Goal: Information Seeking & Learning: Learn about a topic

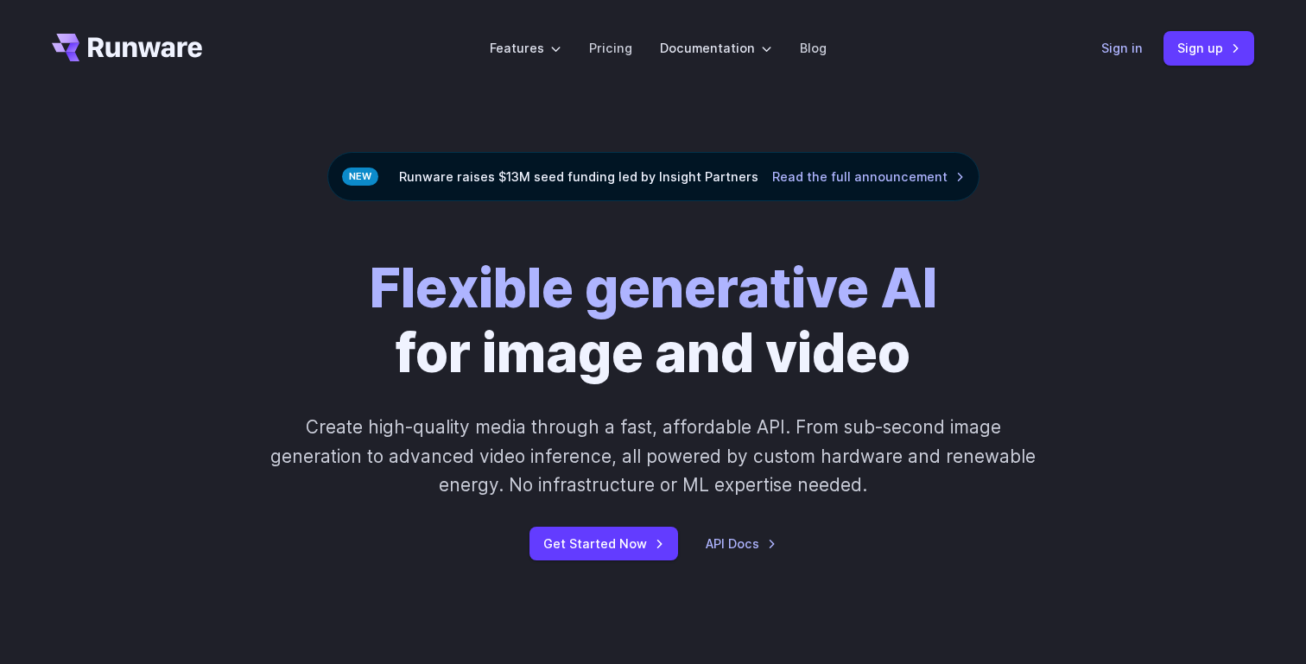
click at [1141, 50] on link "Sign in" at bounding box center [1122, 48] width 41 height 20
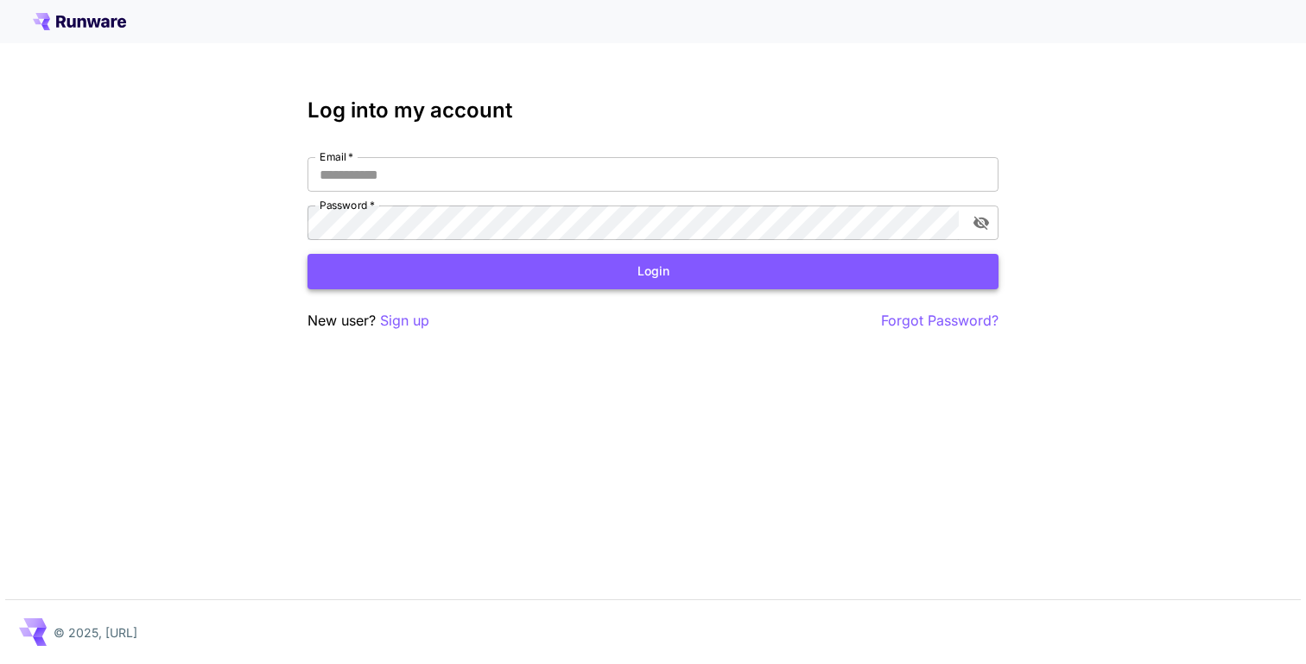
type input "**********"
click at [562, 284] on button "Login" at bounding box center [653, 271] width 691 height 35
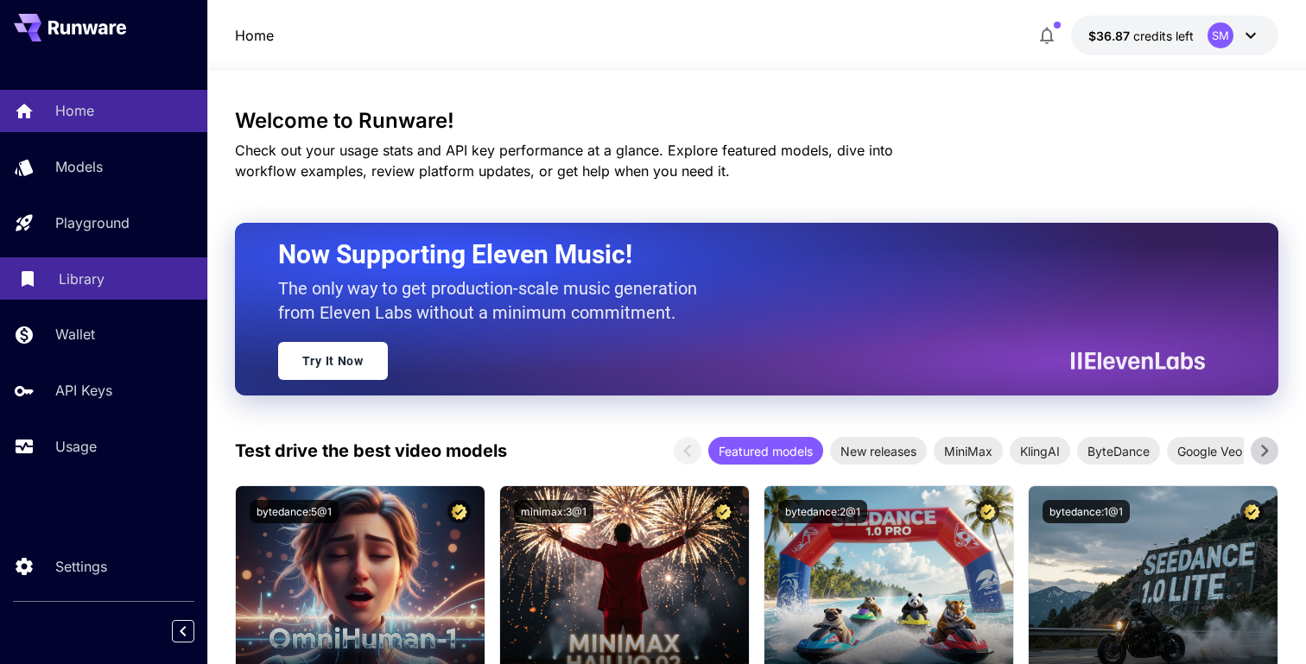
click at [89, 274] on p "Library" at bounding box center [82, 279] width 46 height 21
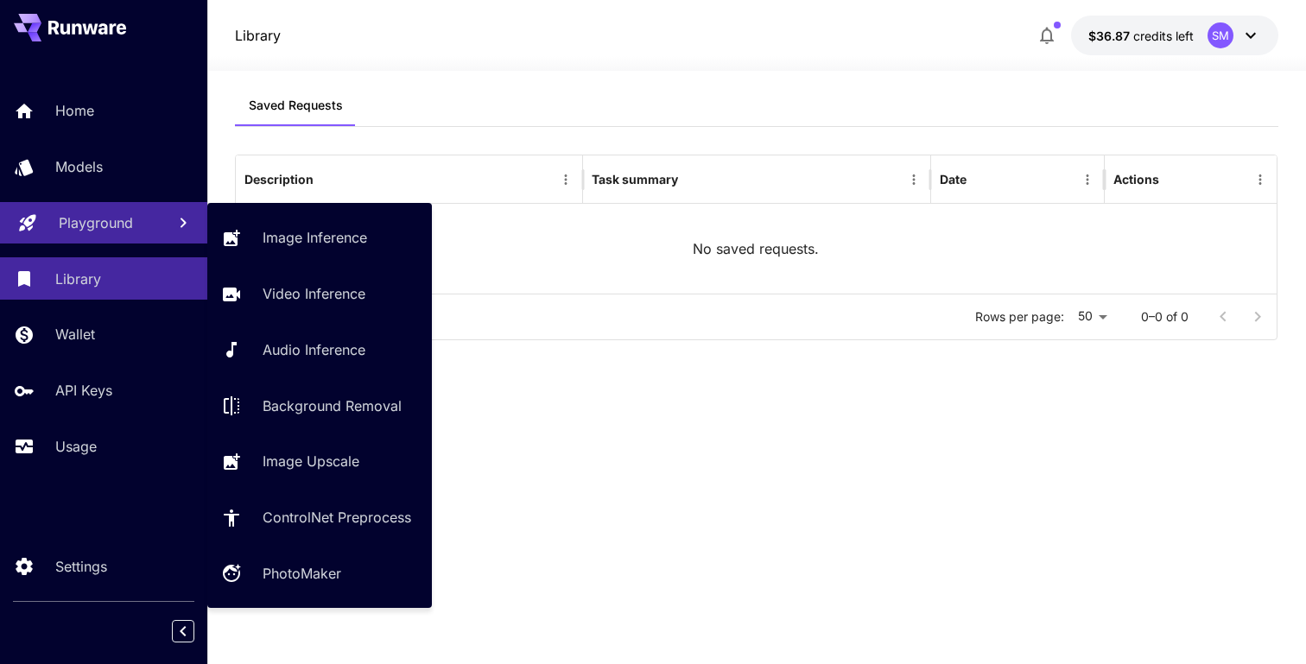
click at [111, 231] on p "Playground" at bounding box center [96, 223] width 74 height 21
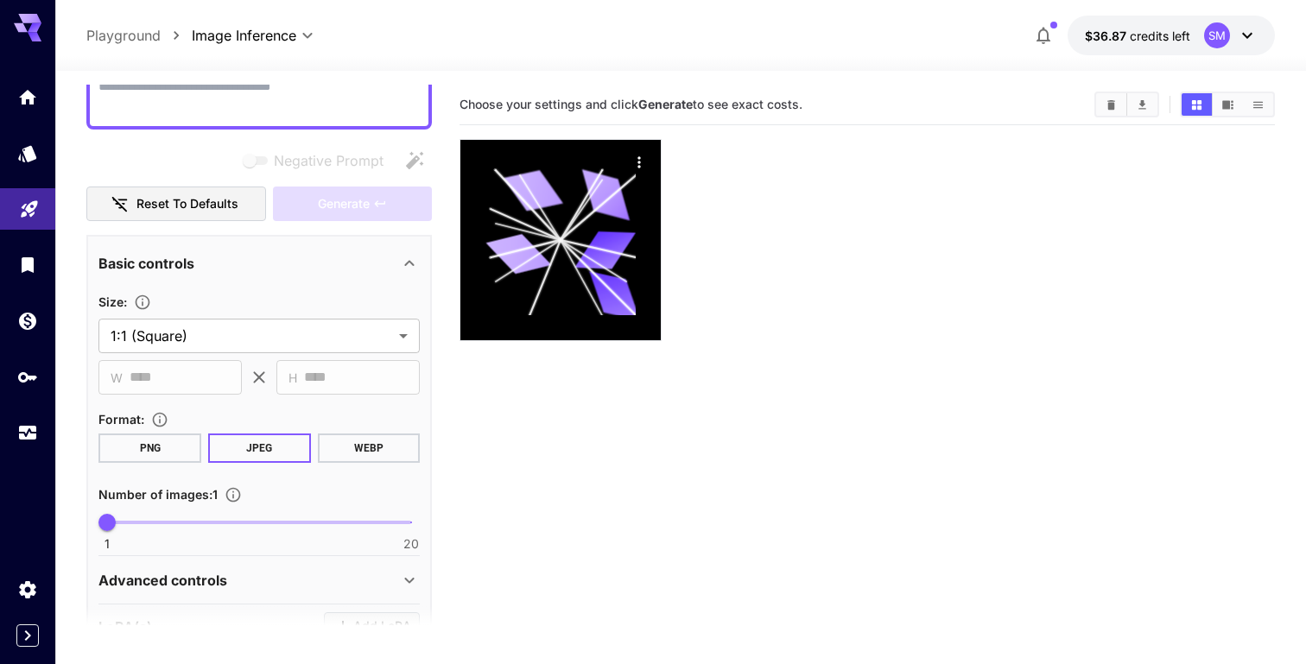
scroll to position [172, 0]
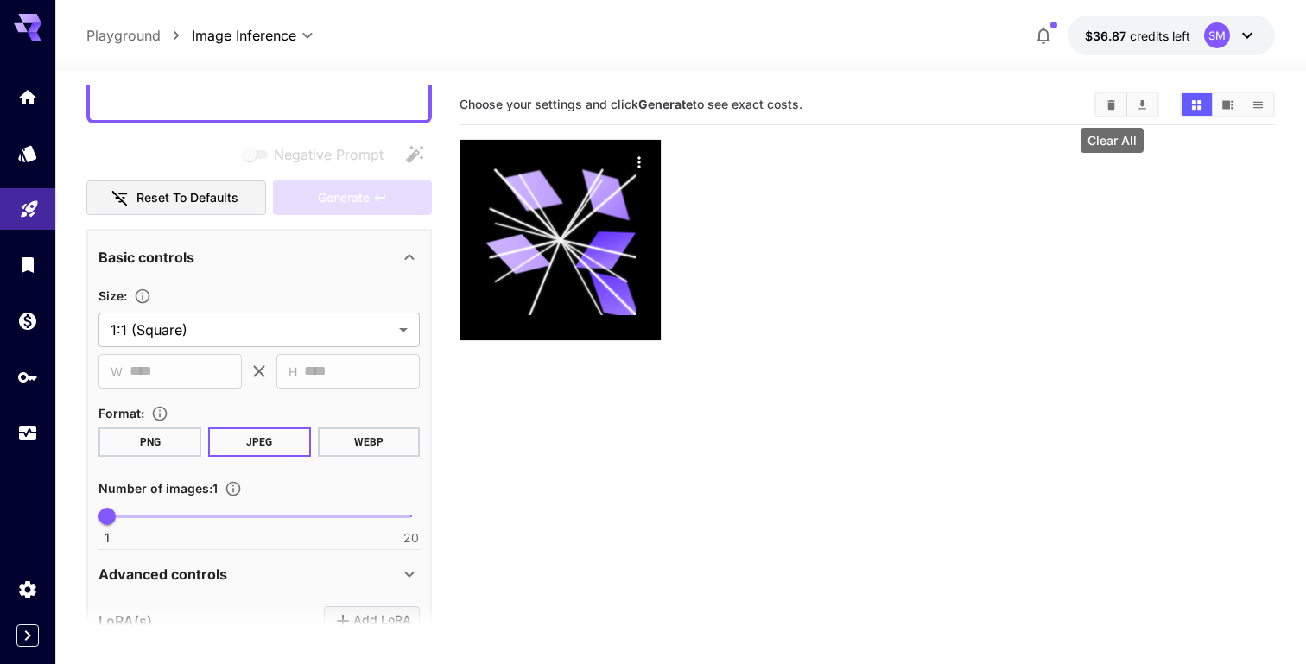
click at [1111, 107] on icon "Clear All" at bounding box center [1113, 104] width 8 height 10
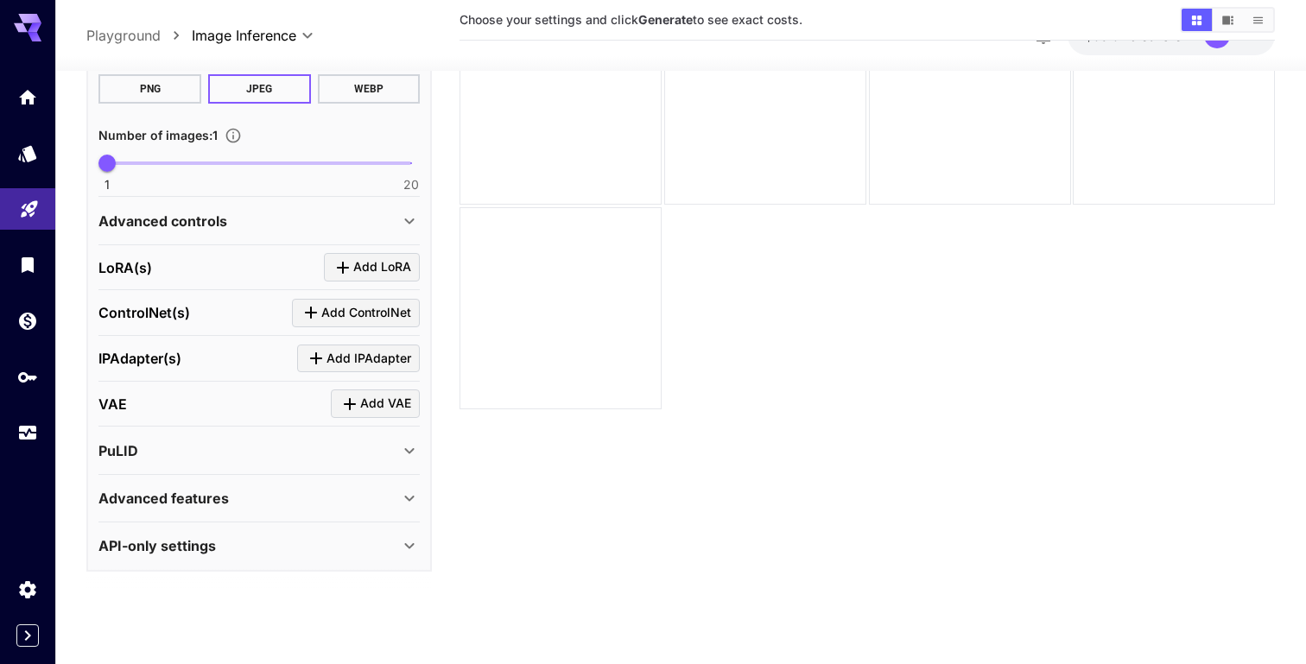
scroll to position [490, 0]
click at [241, 495] on div "Advanced features" at bounding box center [249, 496] width 301 height 21
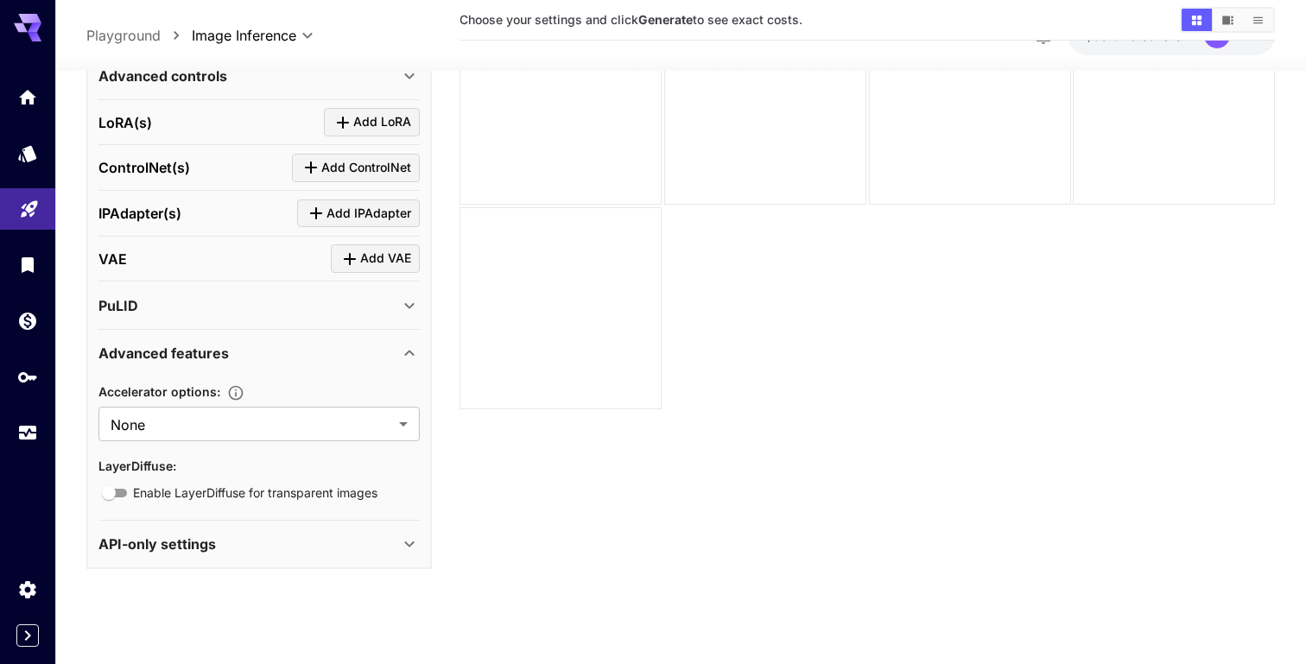
click at [308, 347] on div "Advanced features" at bounding box center [249, 353] width 301 height 21
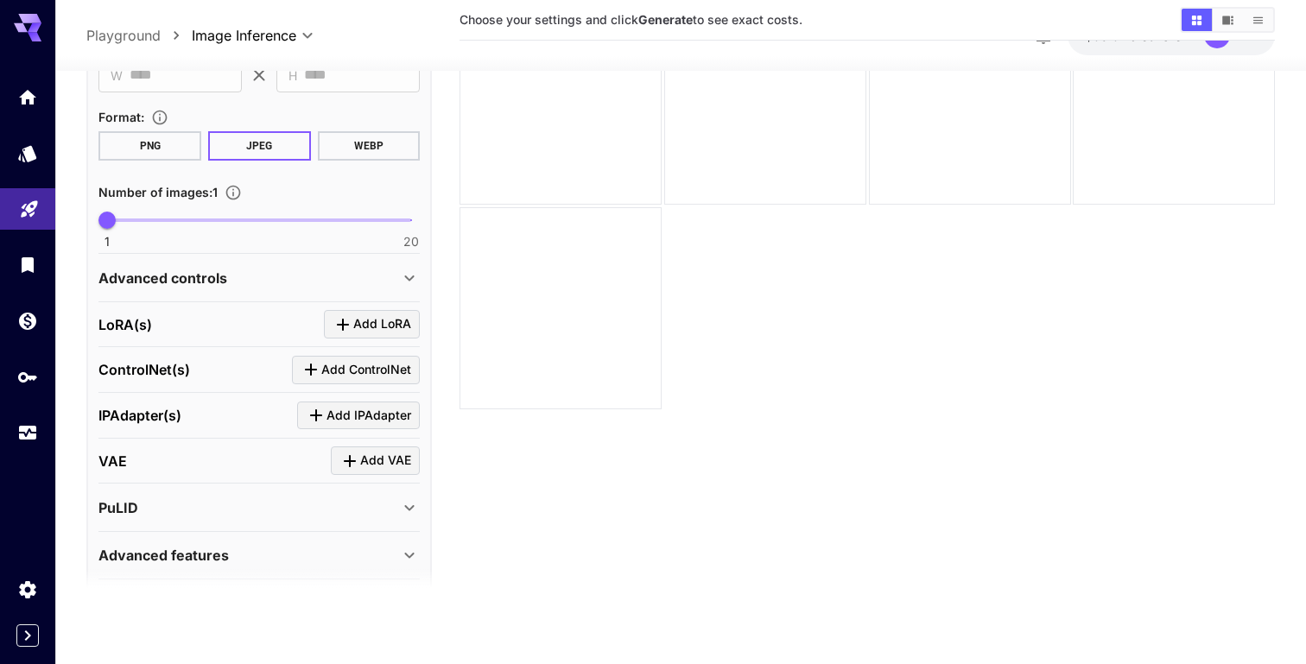
scroll to position [429, 0]
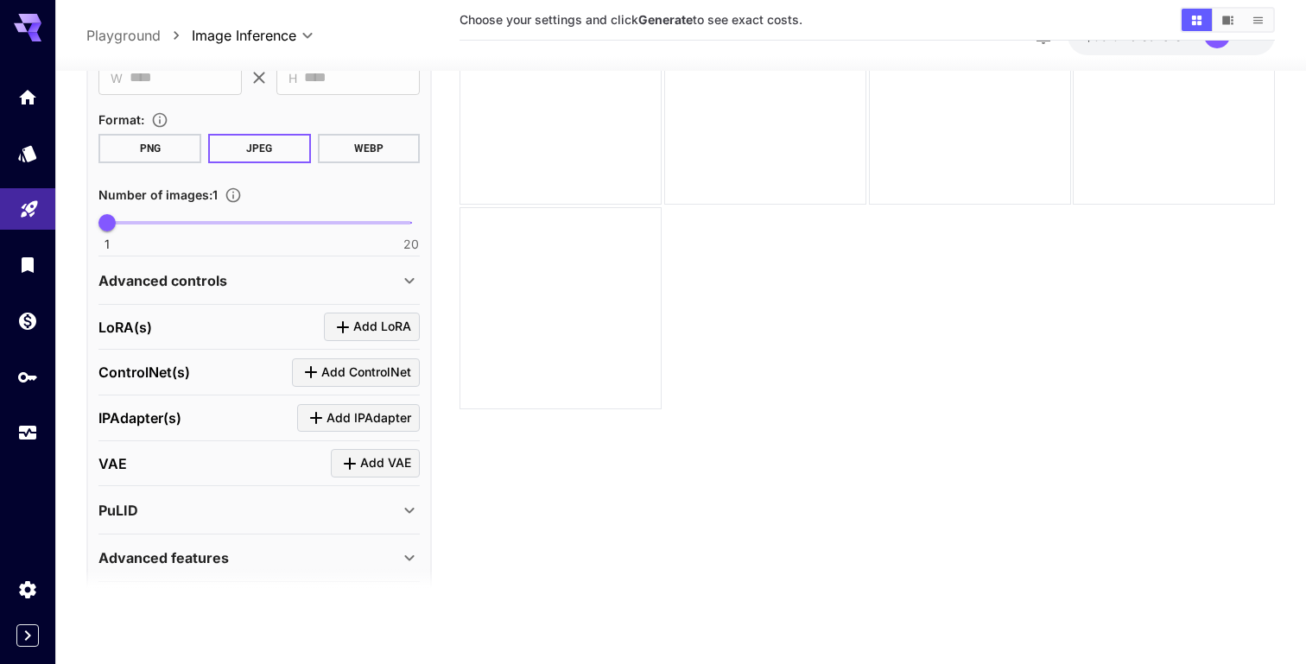
click at [270, 327] on div "[PERSON_NAME](s) Add [PERSON_NAME]" at bounding box center [259, 328] width 321 height 29
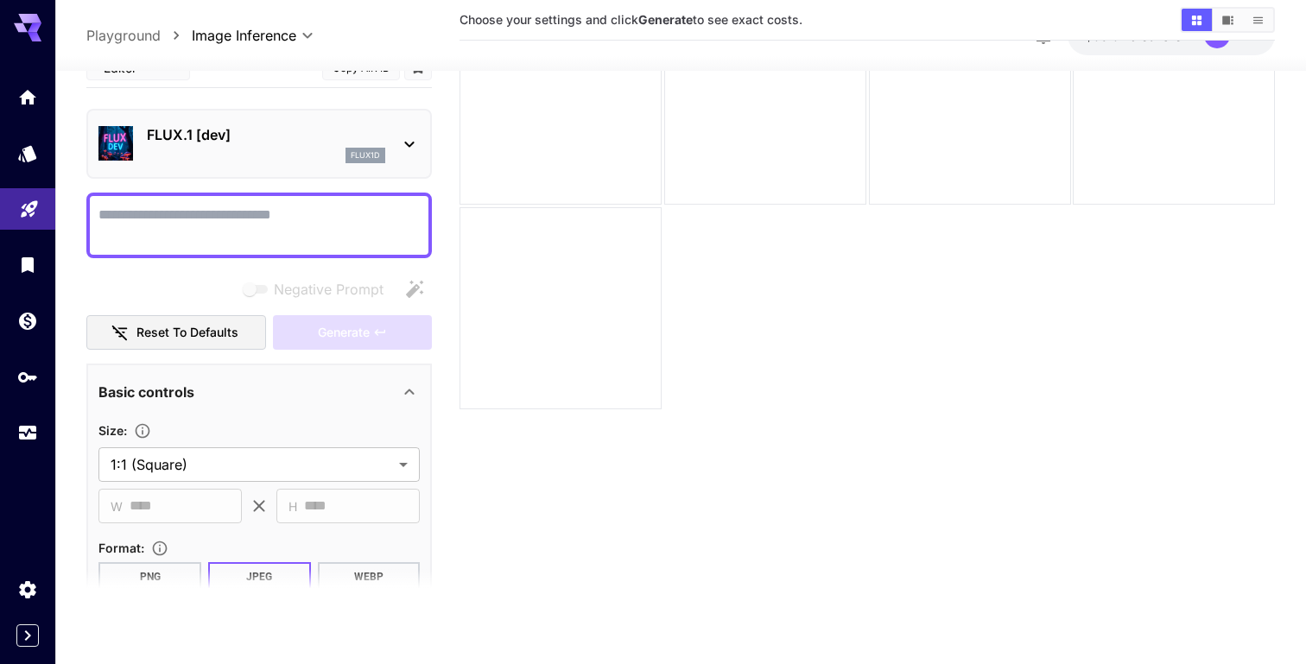
scroll to position [0, 0]
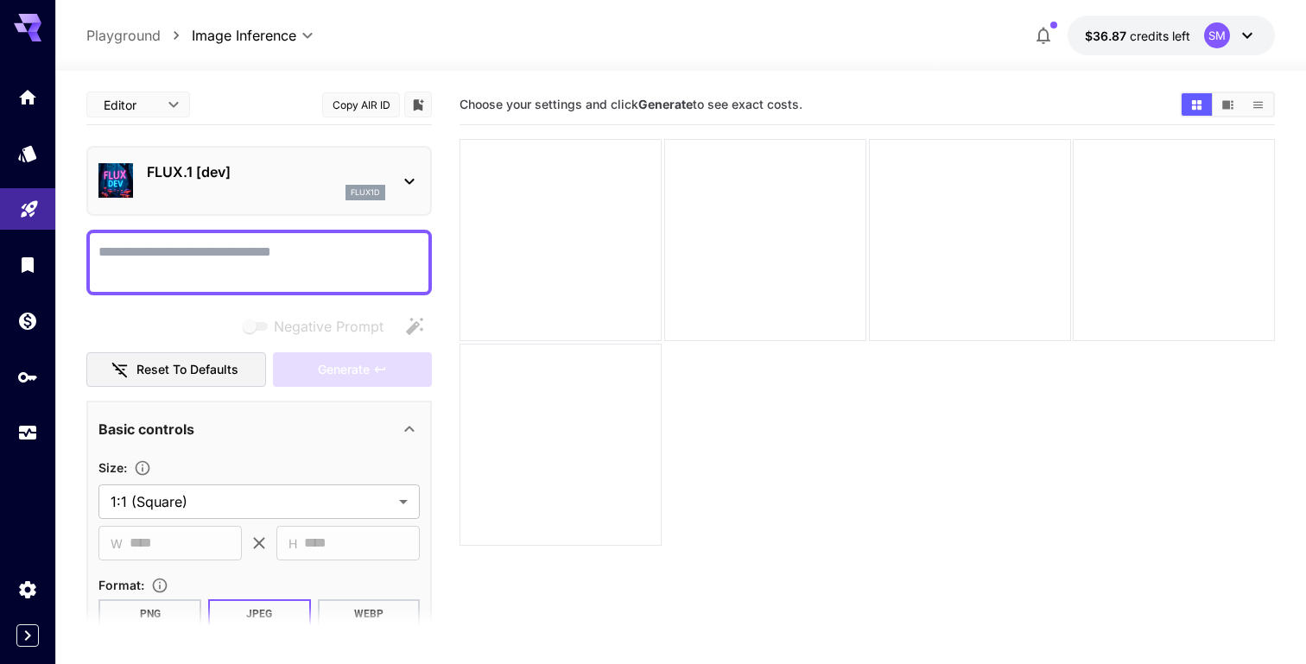
click at [352, 179] on p "FLUX.1 [dev]" at bounding box center [266, 172] width 238 height 21
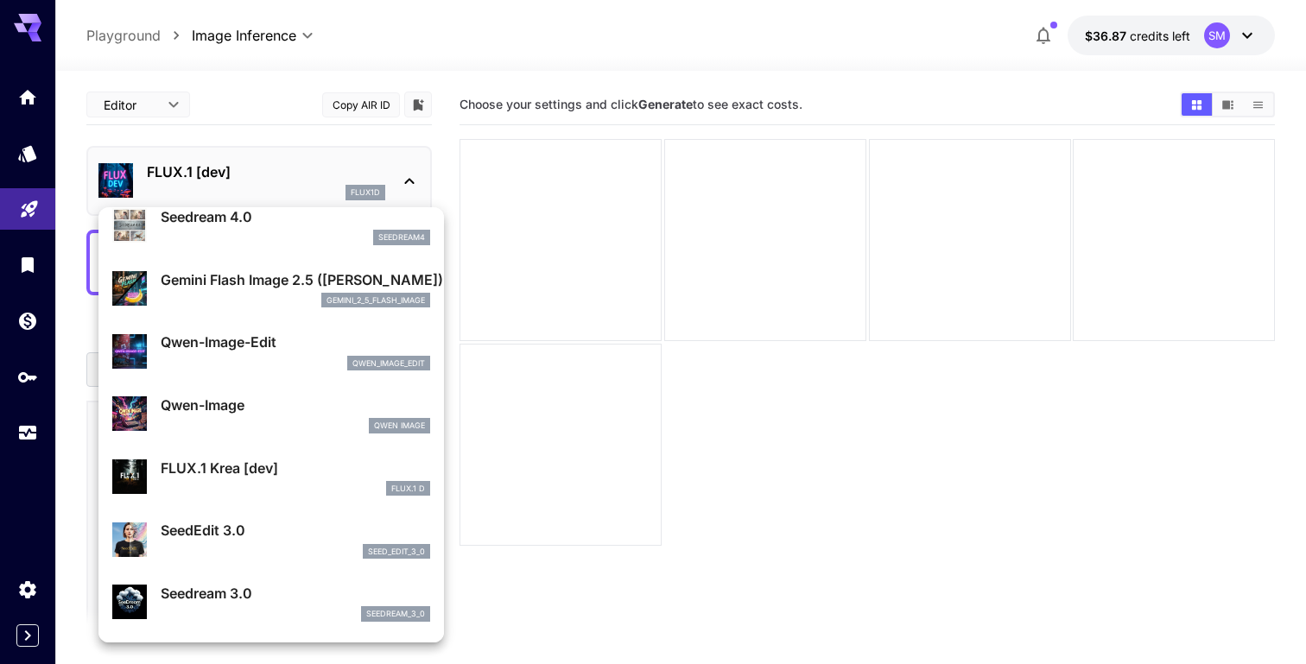
scroll to position [153, 0]
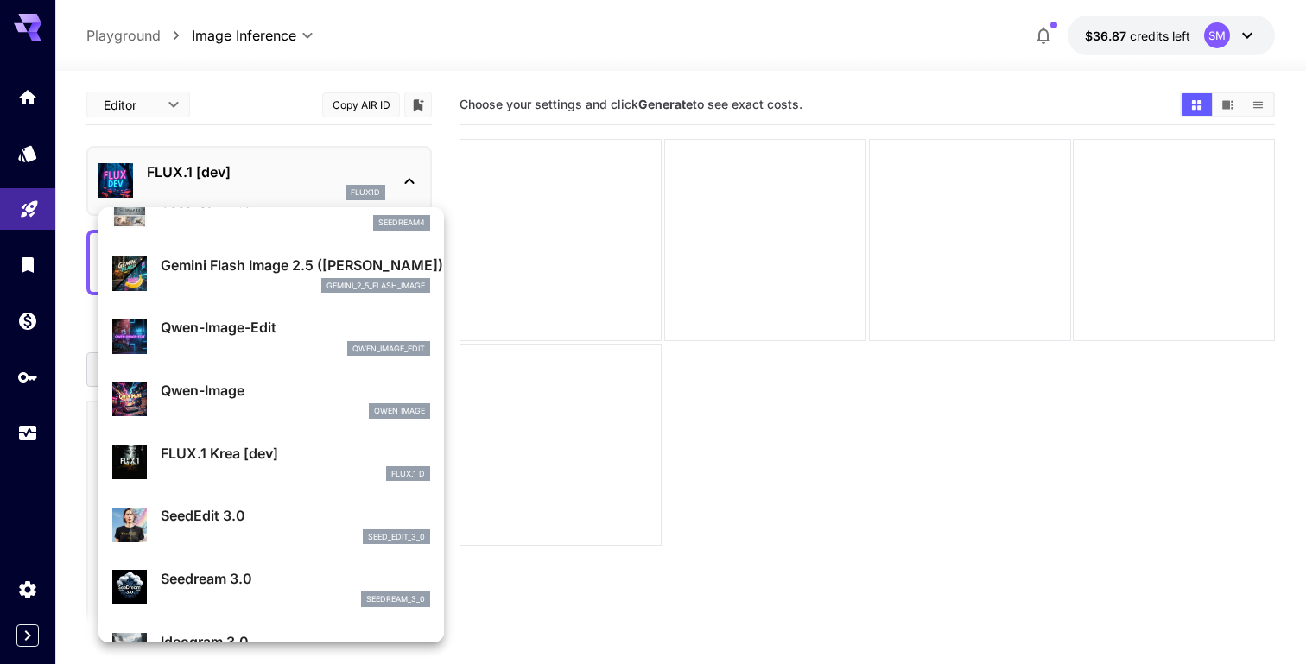
click at [31, 155] on div at bounding box center [653, 332] width 1306 height 664
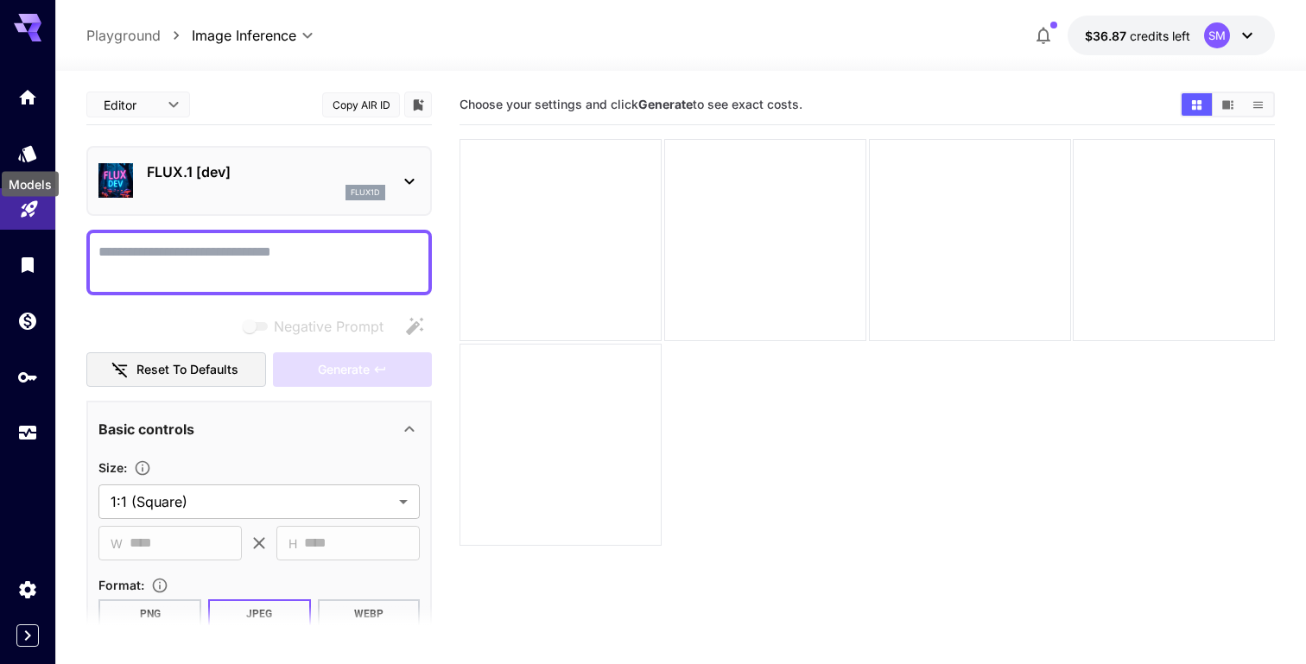
click at [31, 155] on icon "Models" at bounding box center [27, 153] width 18 height 16
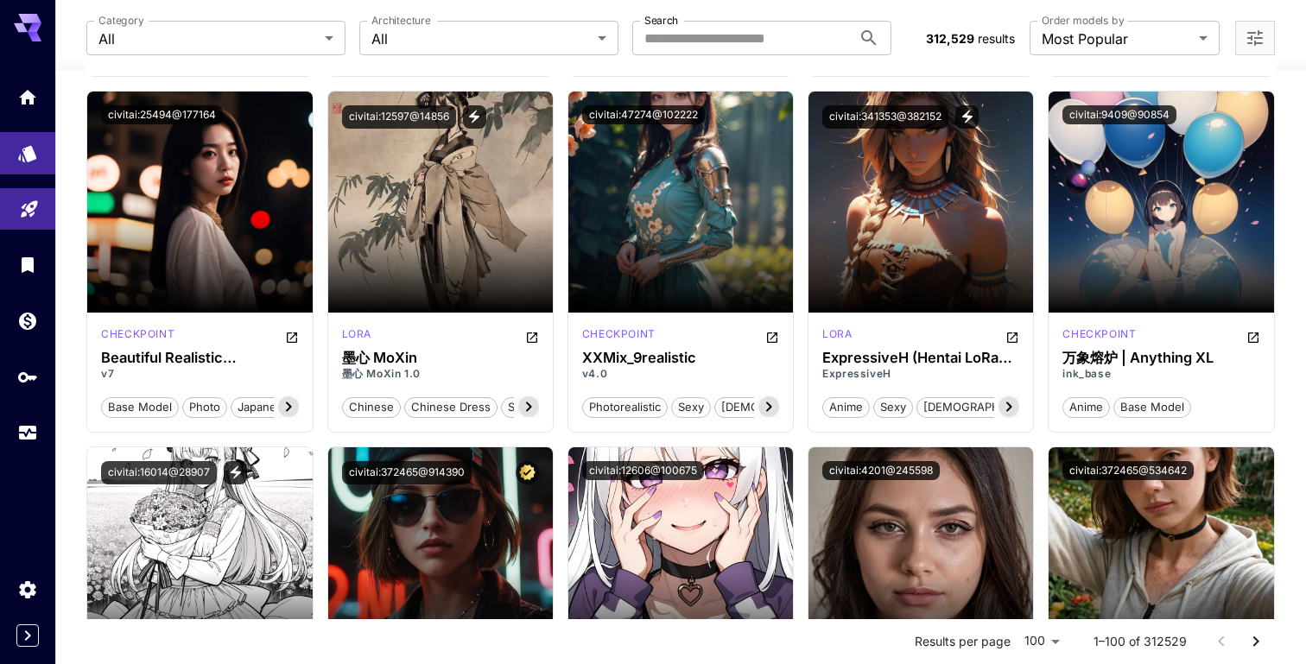
scroll to position [4031, 0]
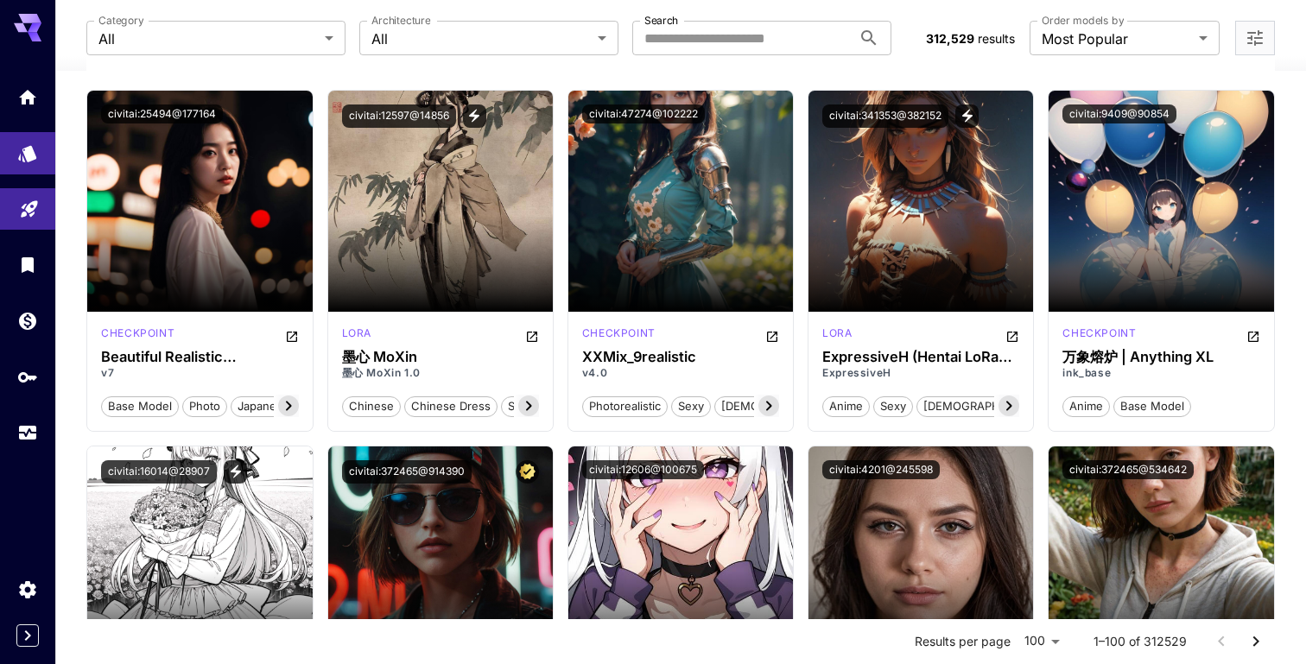
click at [707, 437] on div "Launch in Playground civitai:112902@351306 checkpoint DreamShaper XL v2.1 Turbo…" at bounding box center [680, 431] width 1189 height 8490
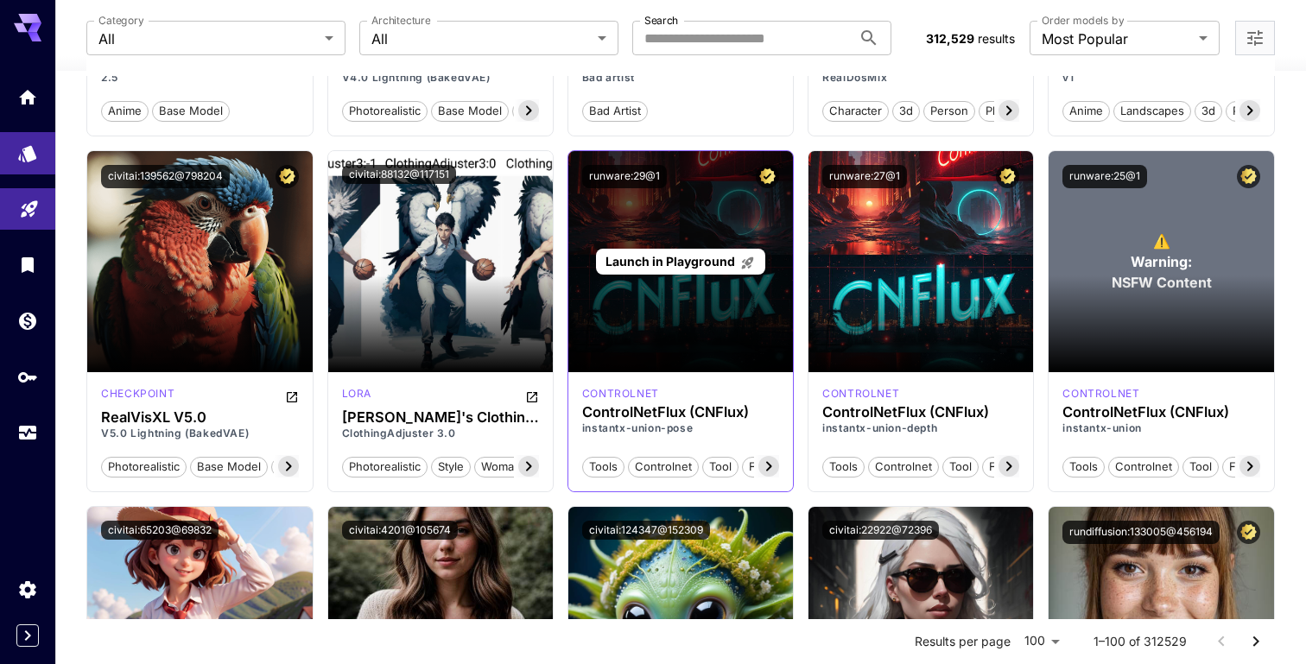
scroll to position [6457, 0]
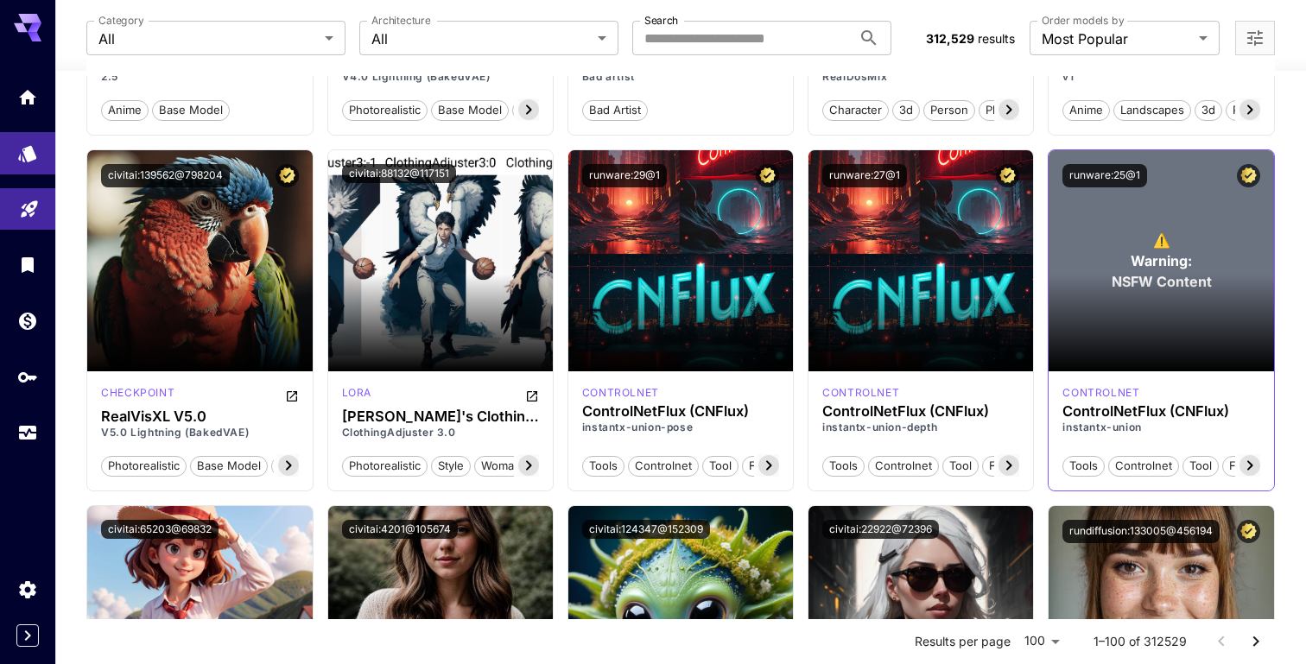
click at [1251, 468] on icon at bounding box center [1250, 465] width 21 height 21
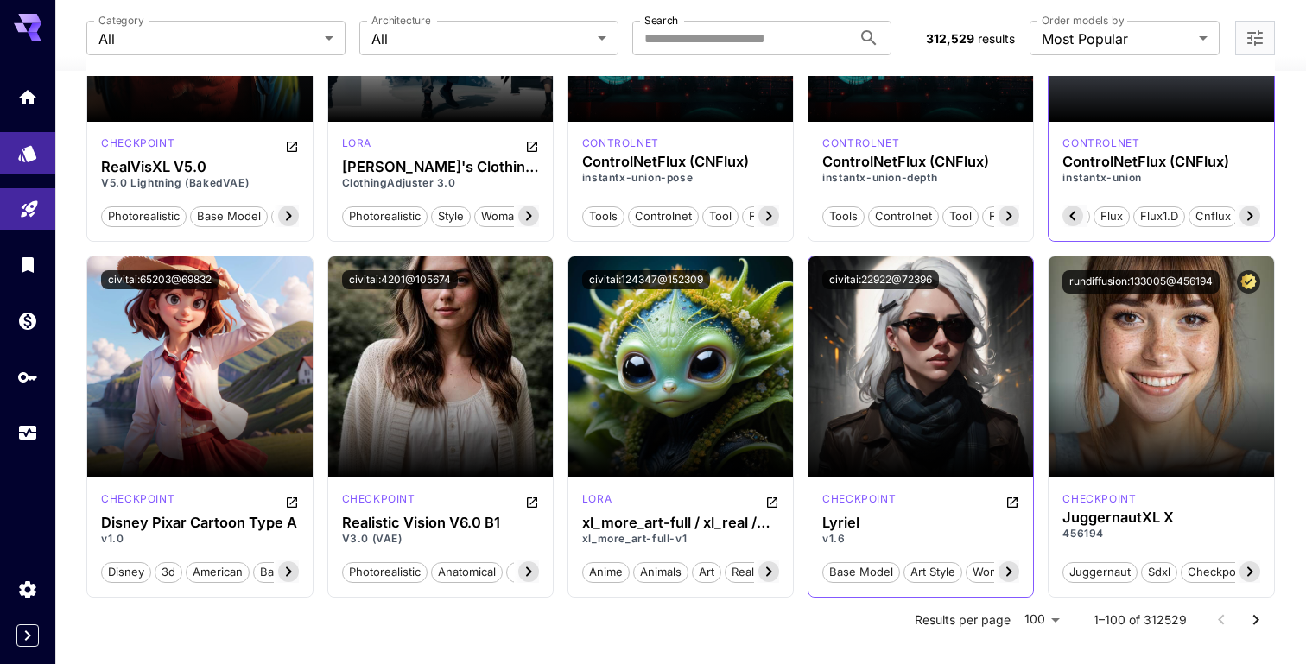
scroll to position [6758, 0]
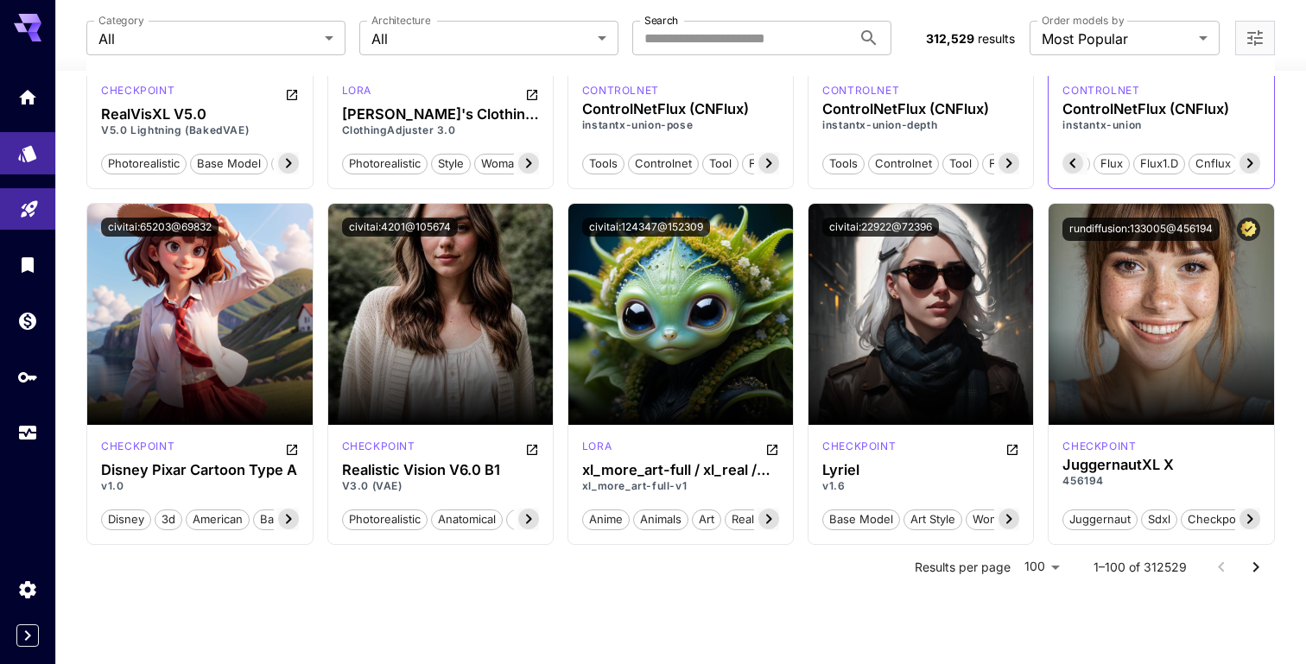
click at [1263, 572] on icon "Go to next page" at bounding box center [1256, 567] width 21 height 21
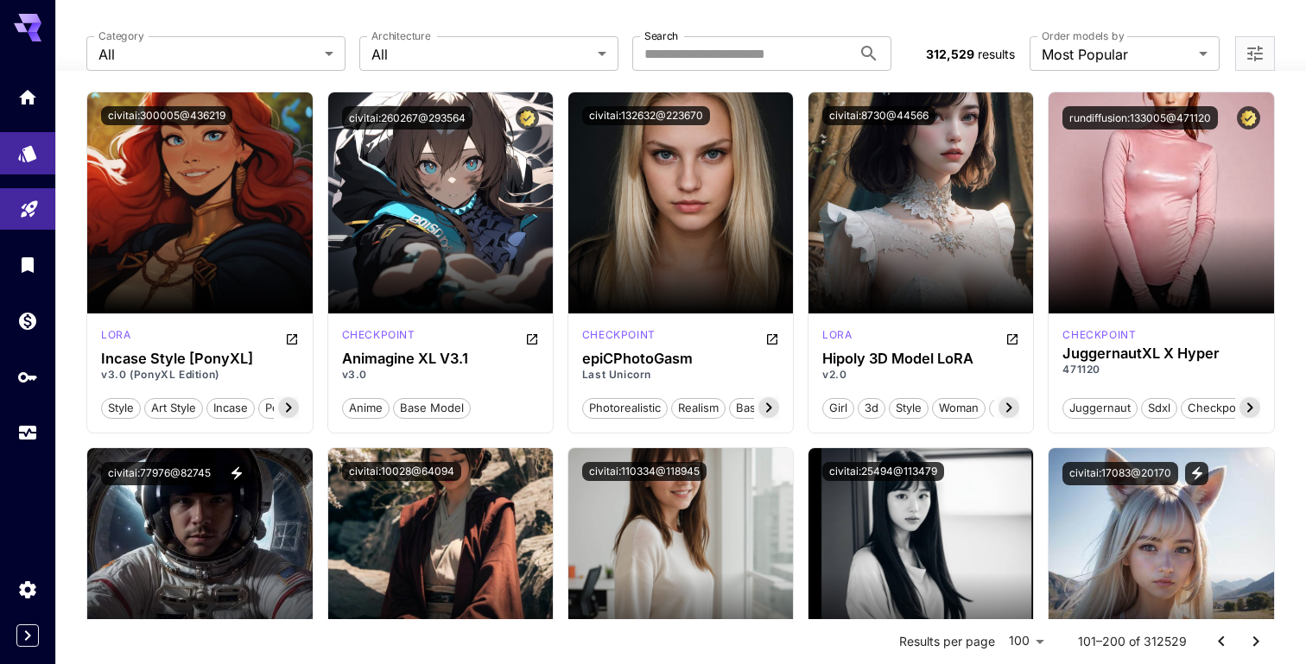
scroll to position [134, 0]
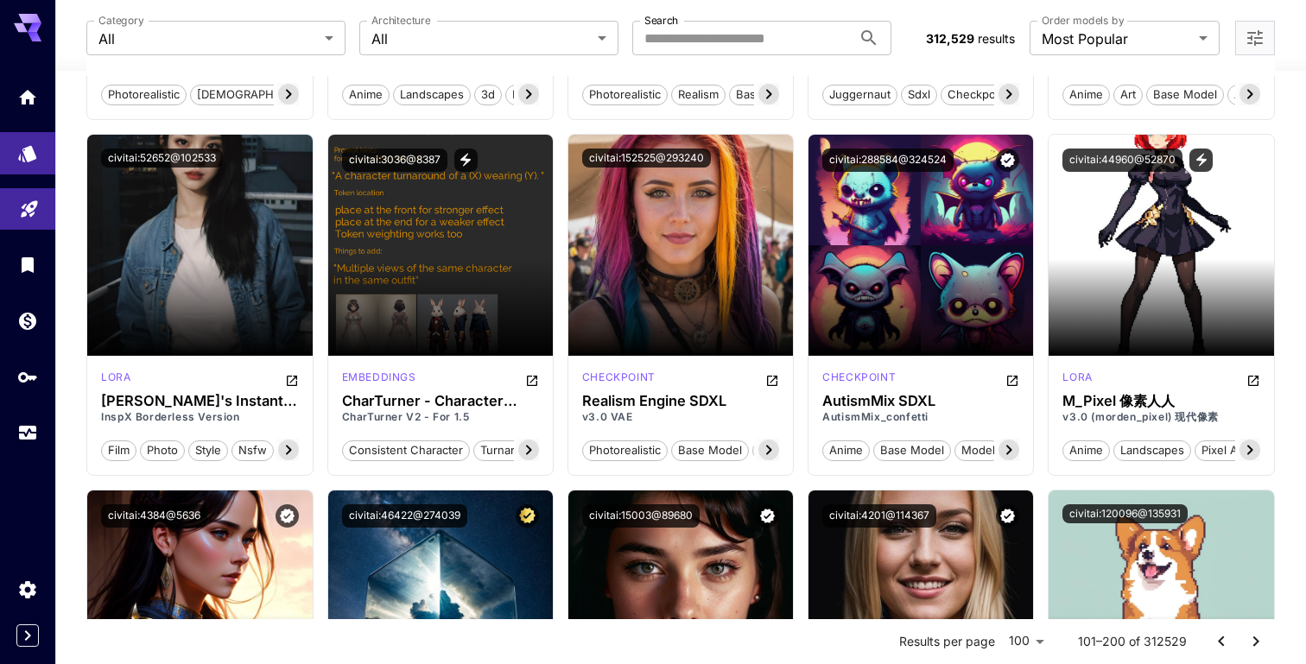
scroll to position [1859, 0]
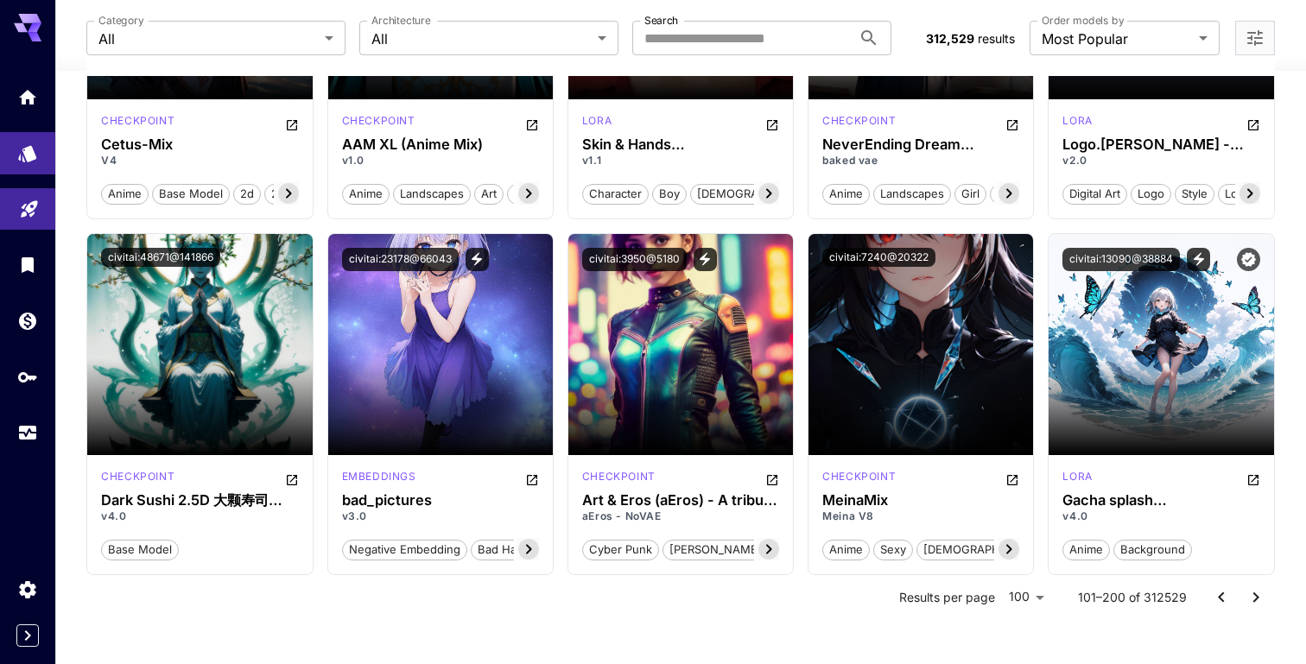
scroll to position [6764, 0]
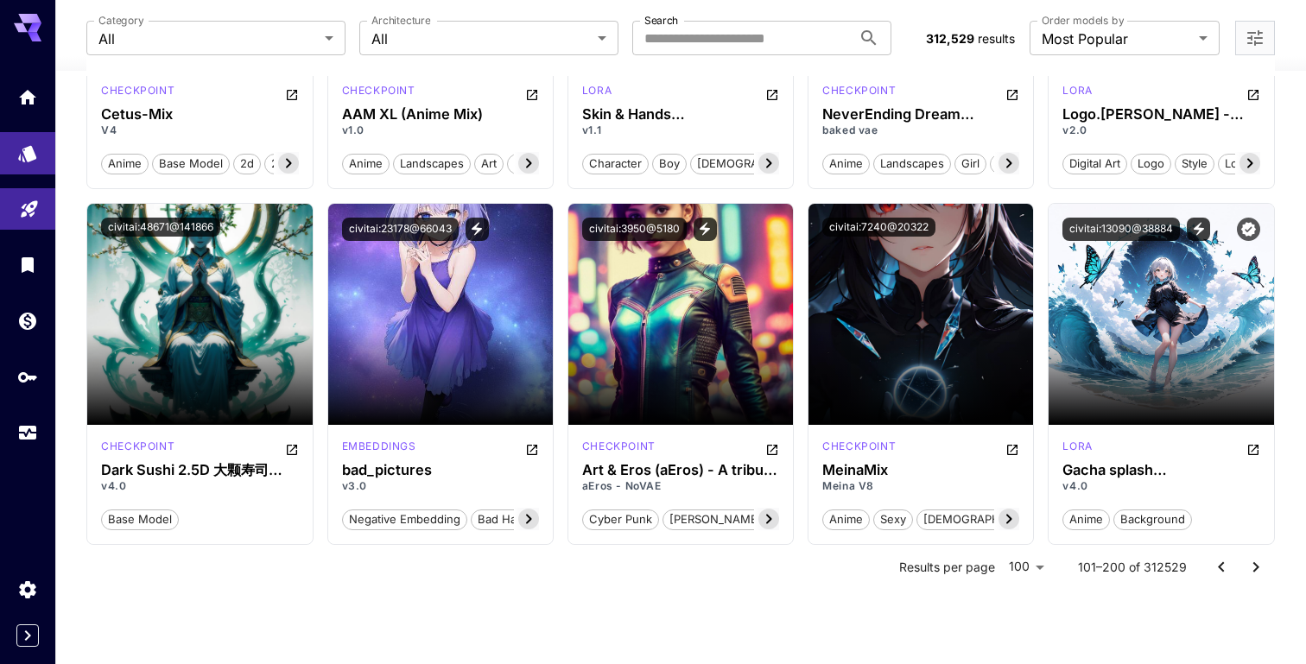
click at [1255, 569] on icon "Go to next page" at bounding box center [1256, 567] width 6 height 10
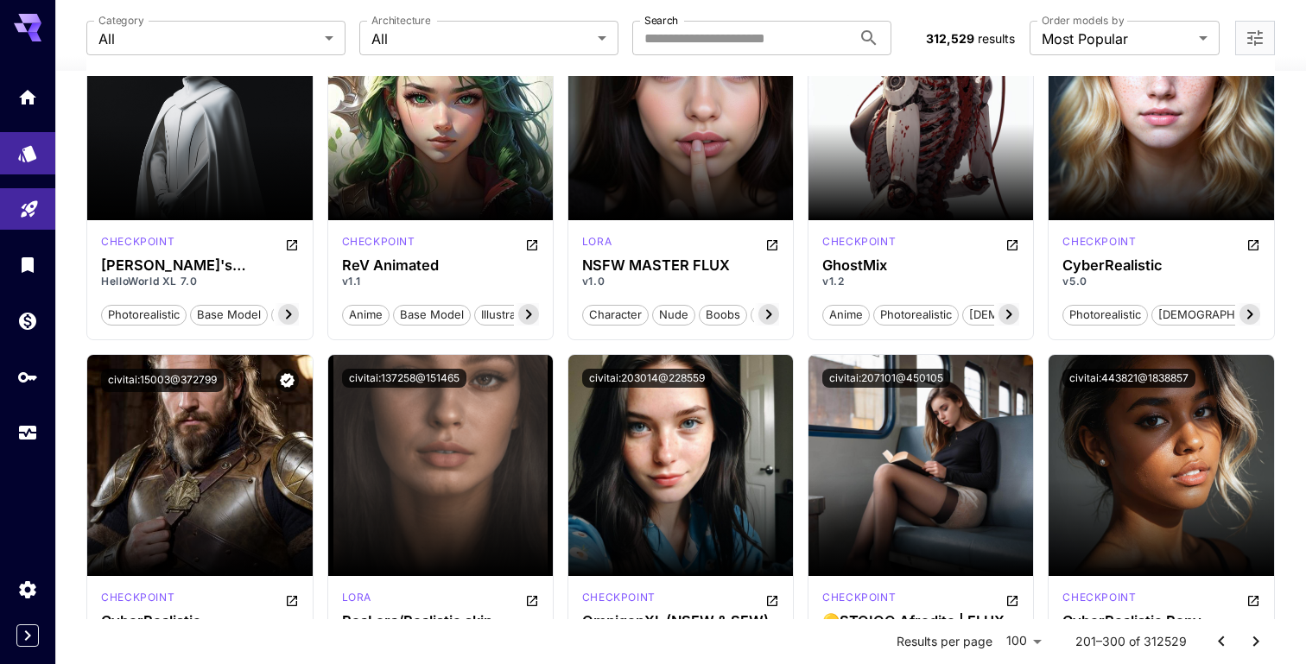
scroll to position [2731, 0]
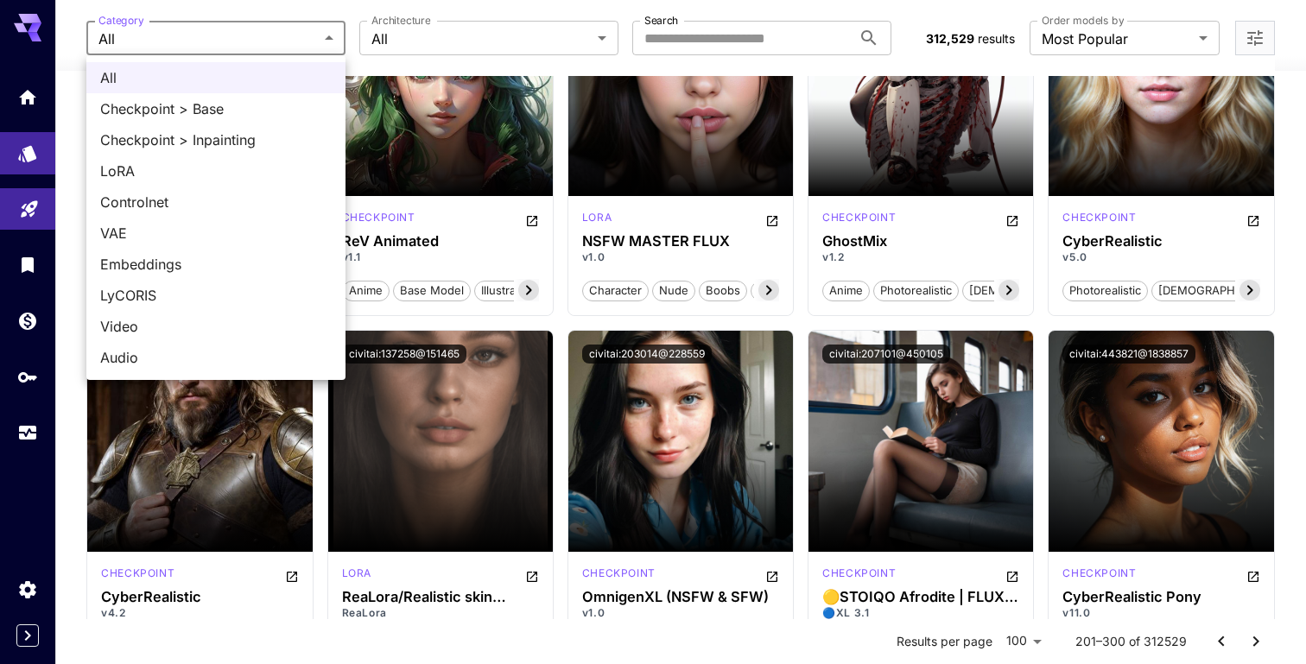
click at [458, 35] on div at bounding box center [653, 332] width 1306 height 664
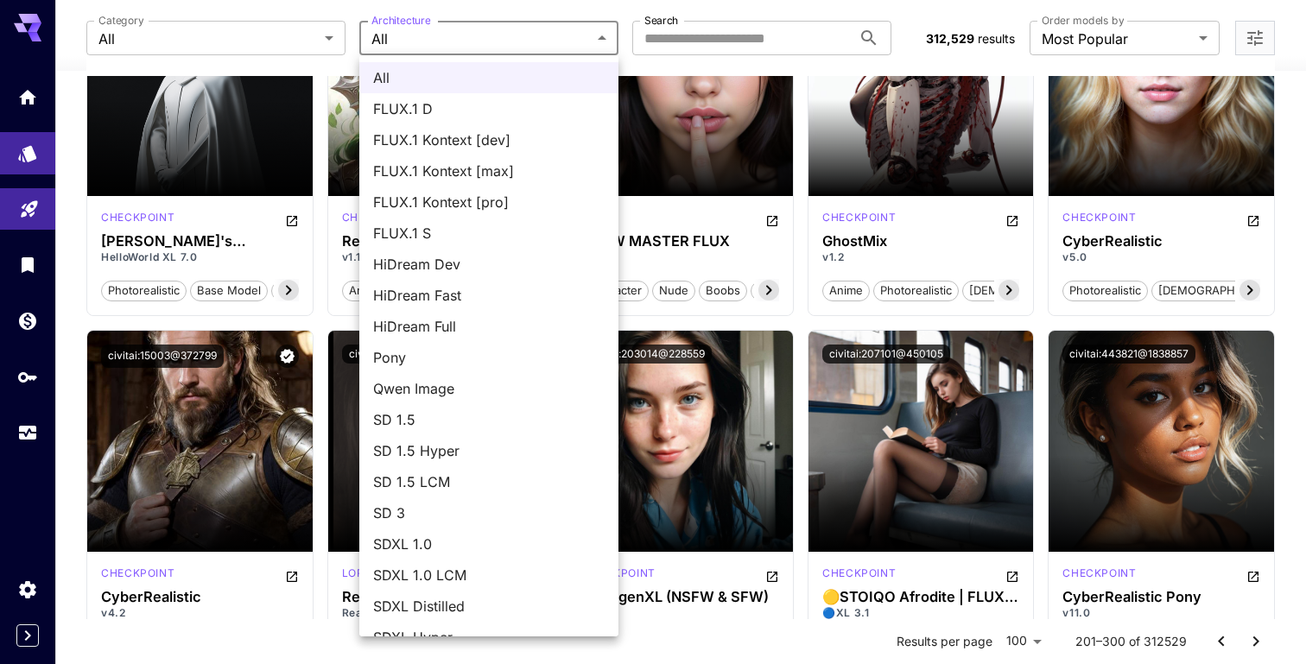
click at [469, 33] on div at bounding box center [653, 332] width 1306 height 664
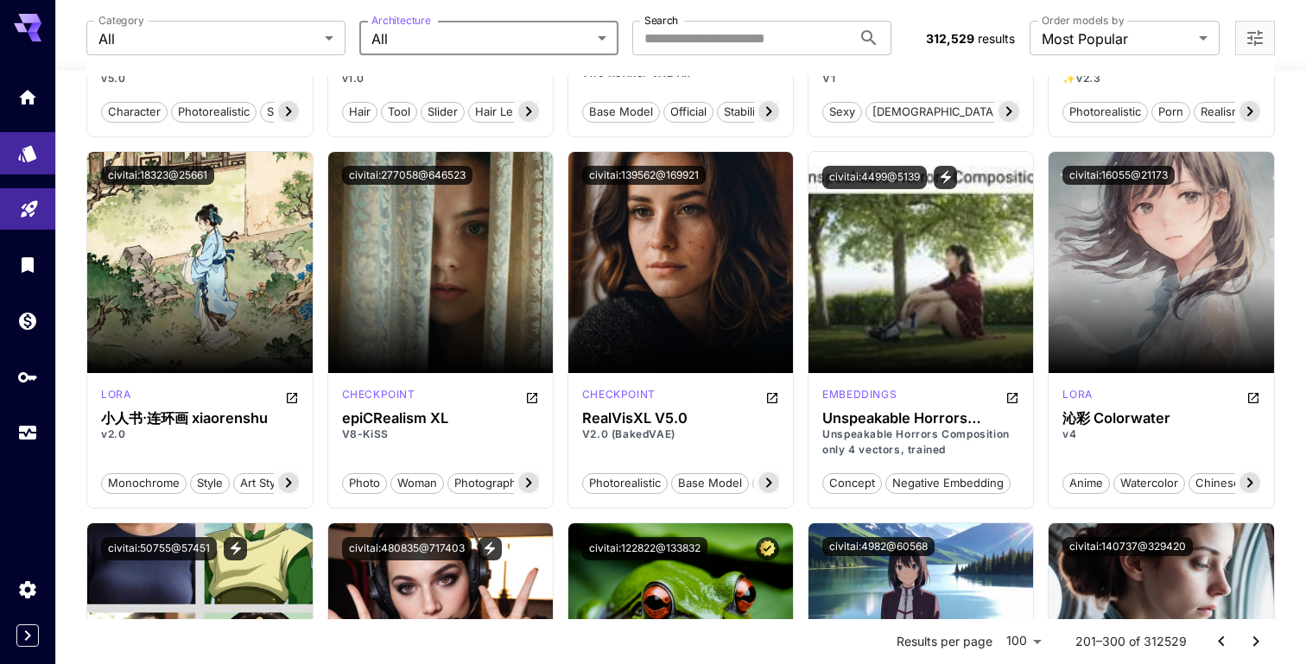
scroll to position [3984, 0]
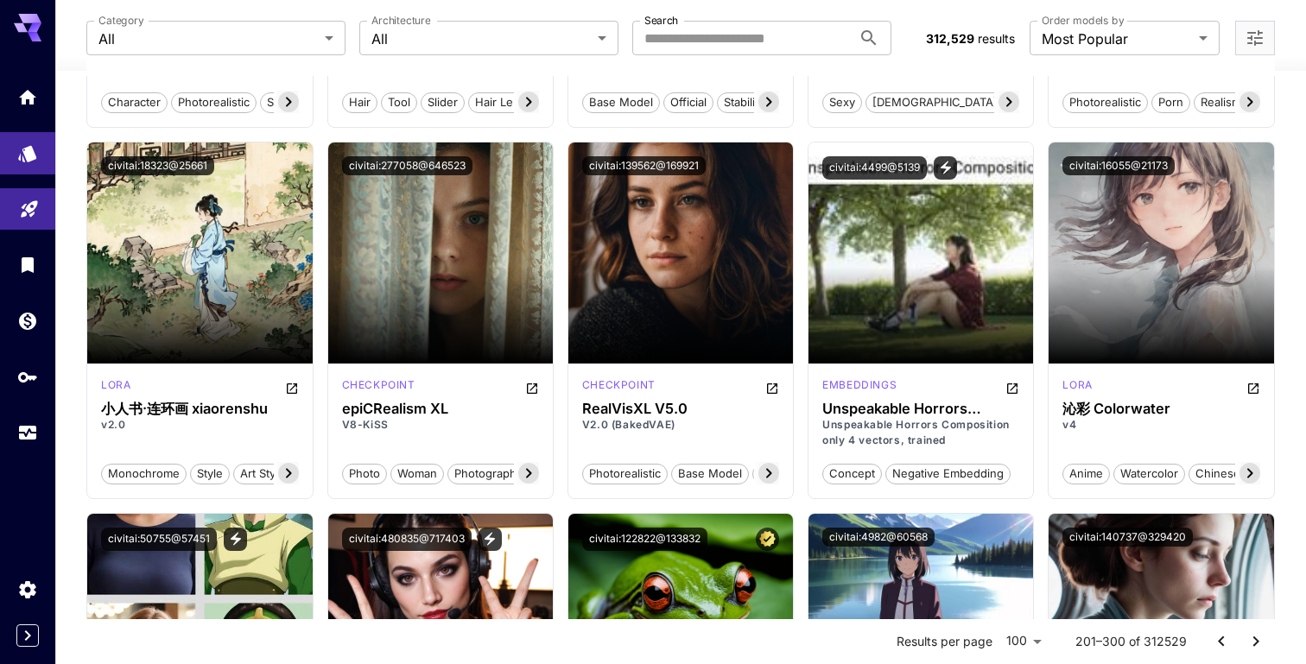
click at [803, 136] on div "Launch in Playground civitai:15003@372799 checkpoint CyberRealistic v4.2 photor…" at bounding box center [680, 313] width 1189 height 8160
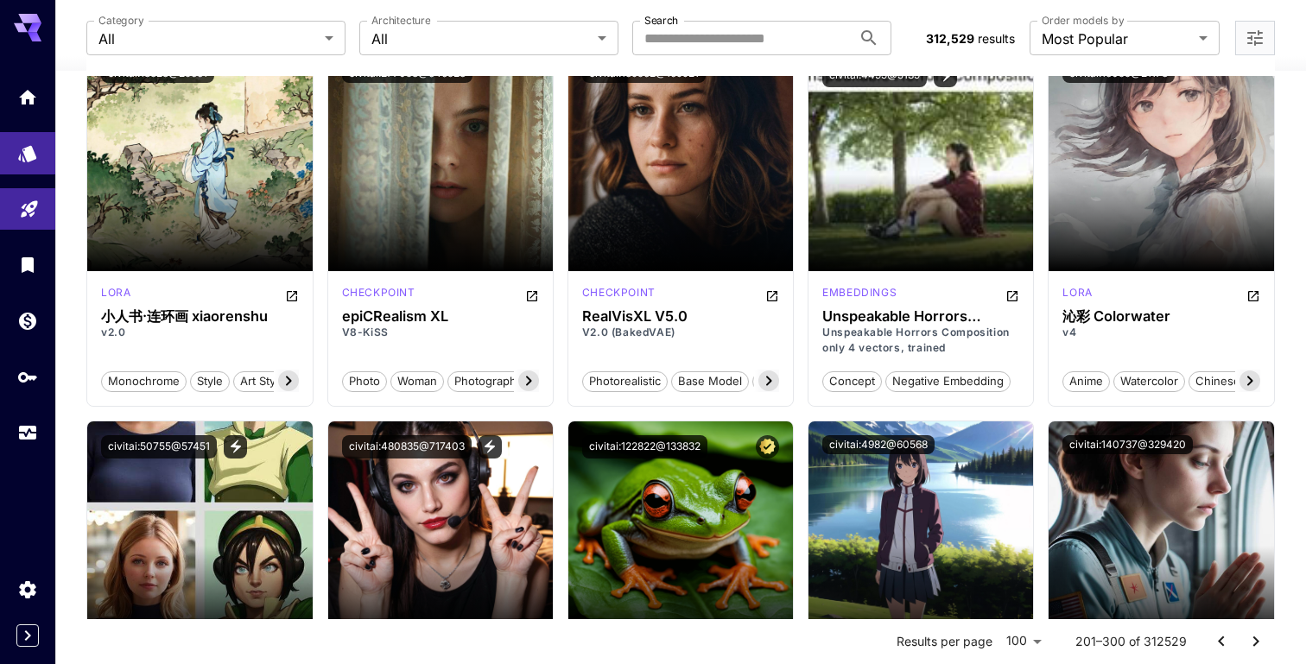
scroll to position [4079, 0]
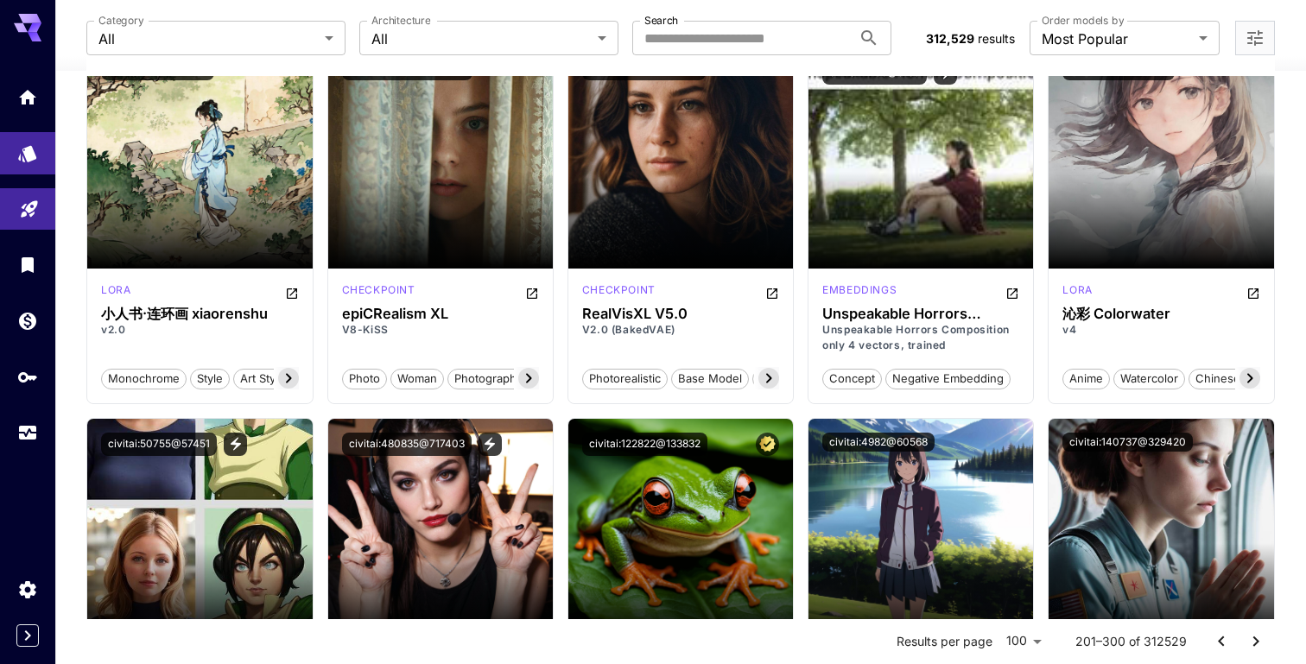
click at [797, 134] on div "Launch in Playground civitai:15003@372799 checkpoint CyberRealistic v4.2 photor…" at bounding box center [680, 218] width 1189 height 8161
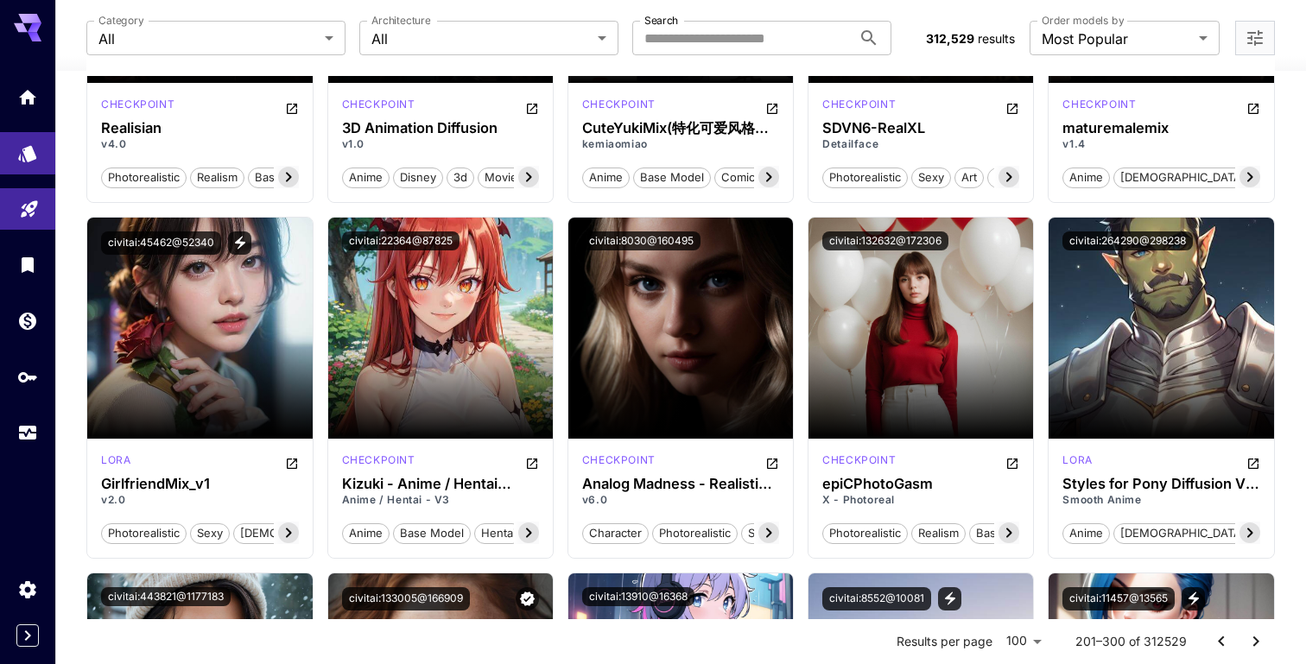
scroll to position [6779, 0]
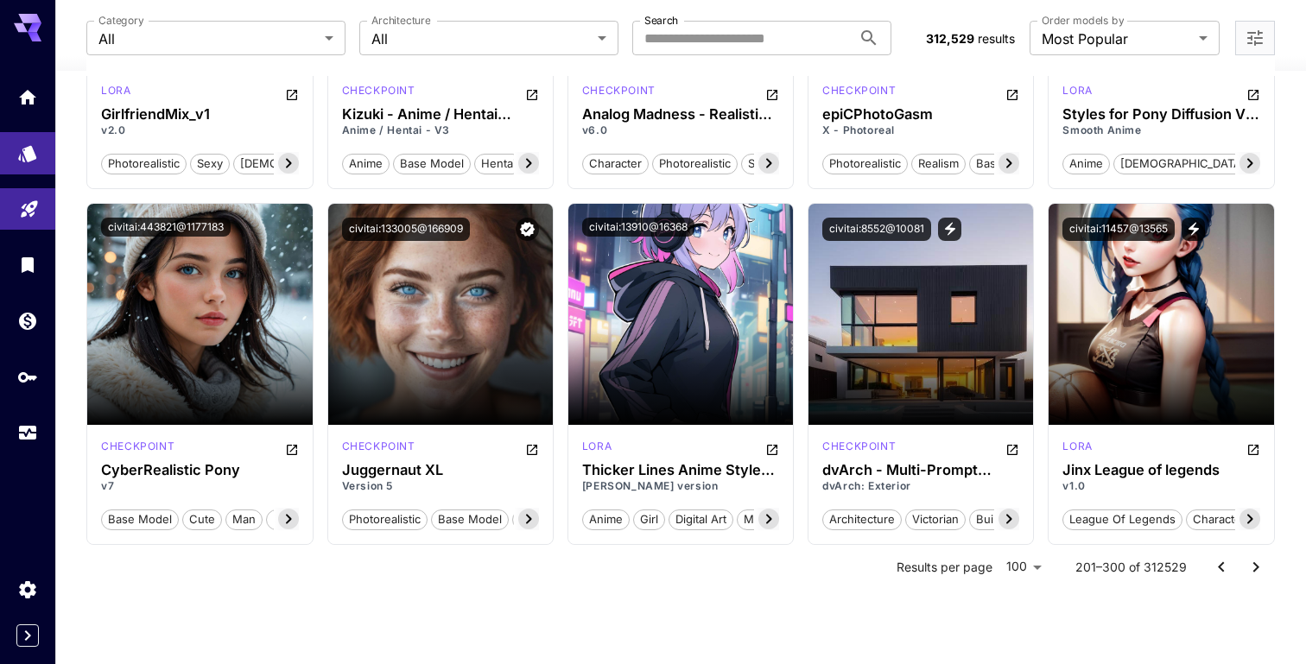
click at [1254, 570] on icon "Go to next page" at bounding box center [1256, 567] width 21 height 21
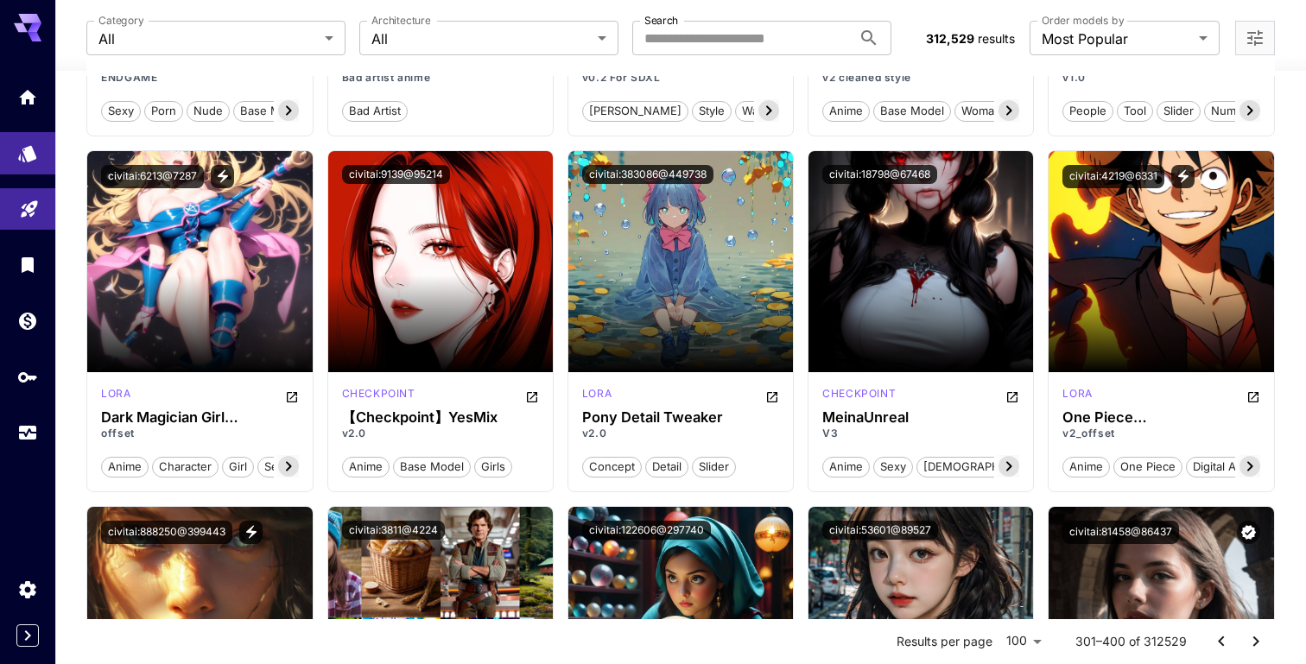
scroll to position [1497, 0]
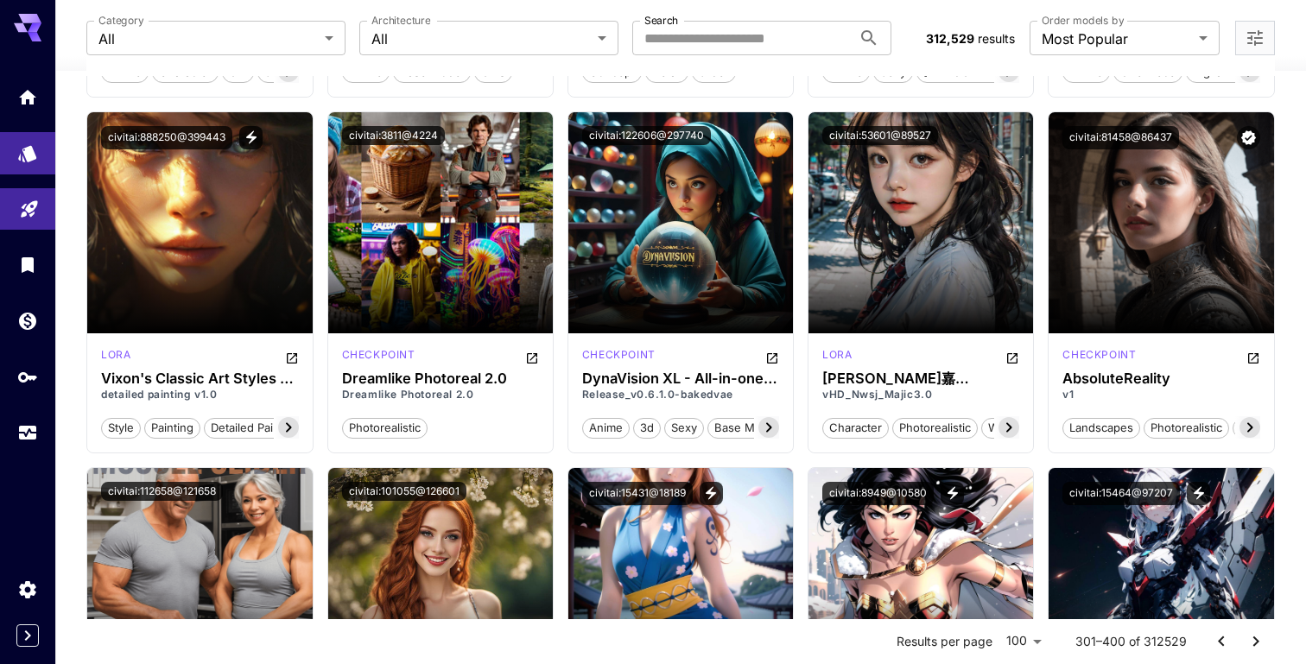
scroll to position [1885, 0]
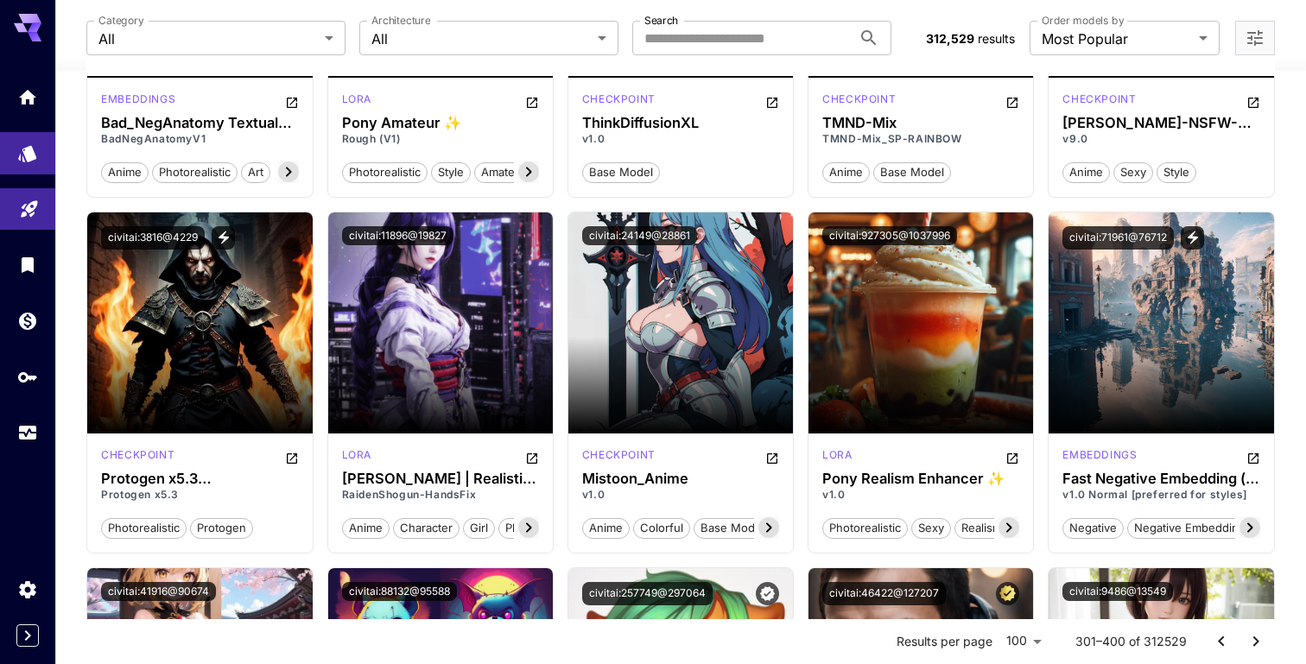
scroll to position [6443, 0]
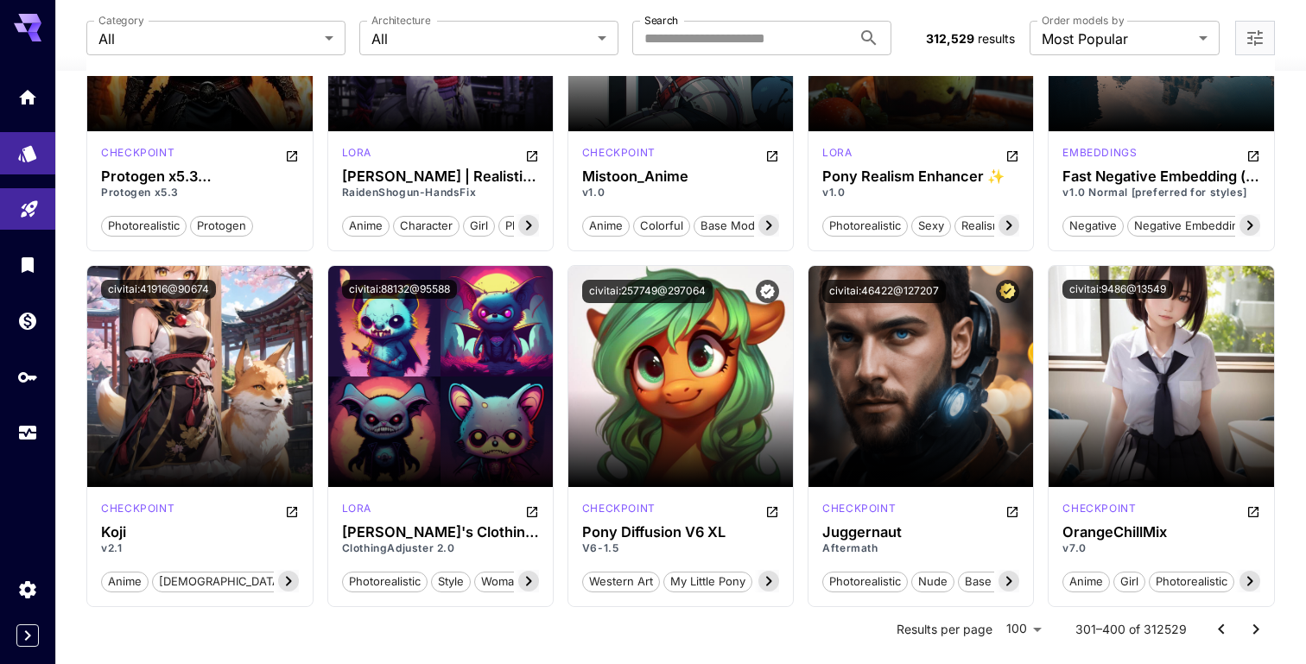
scroll to position [6764, 0]
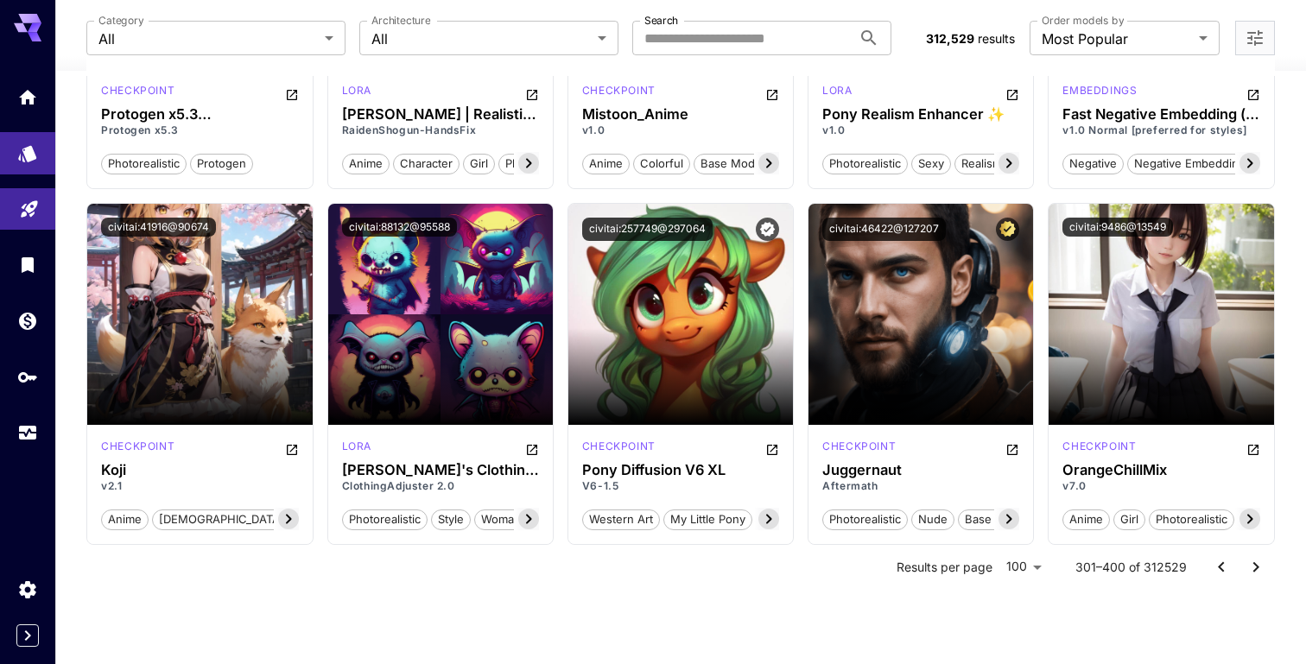
click at [1261, 569] on icon "Go to next page" at bounding box center [1256, 567] width 21 height 21
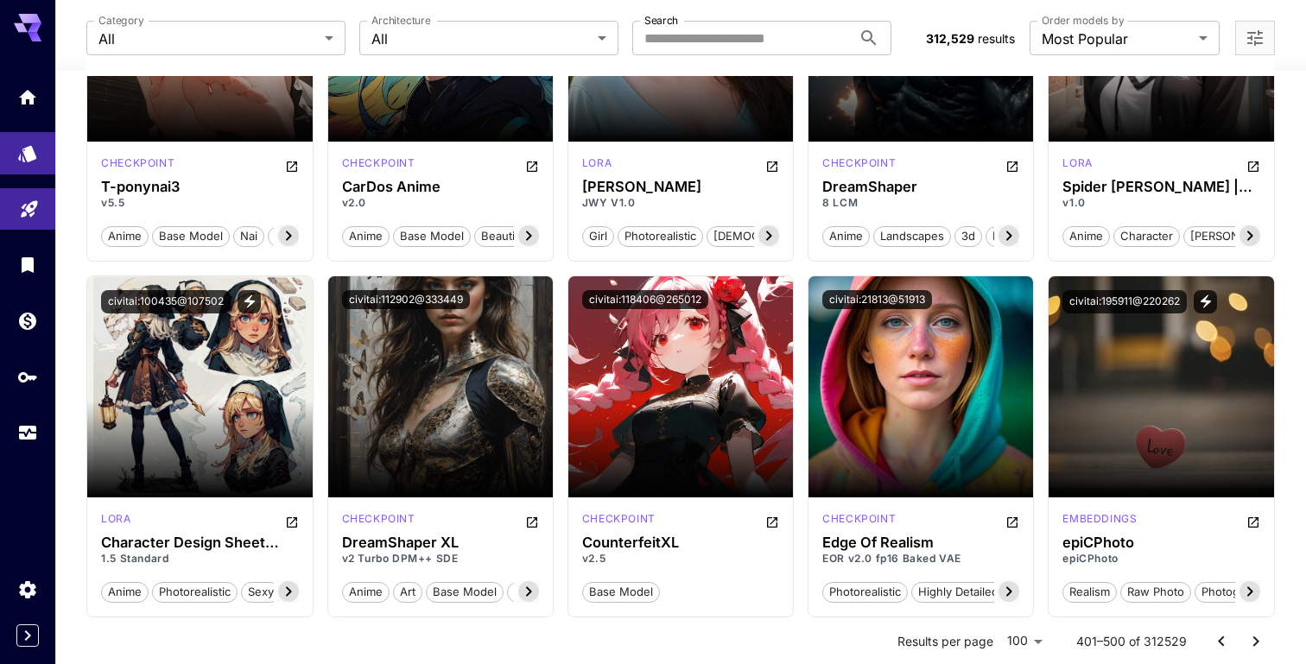
scroll to position [1374, 0]
